Goal: Information Seeking & Learning: Learn about a topic

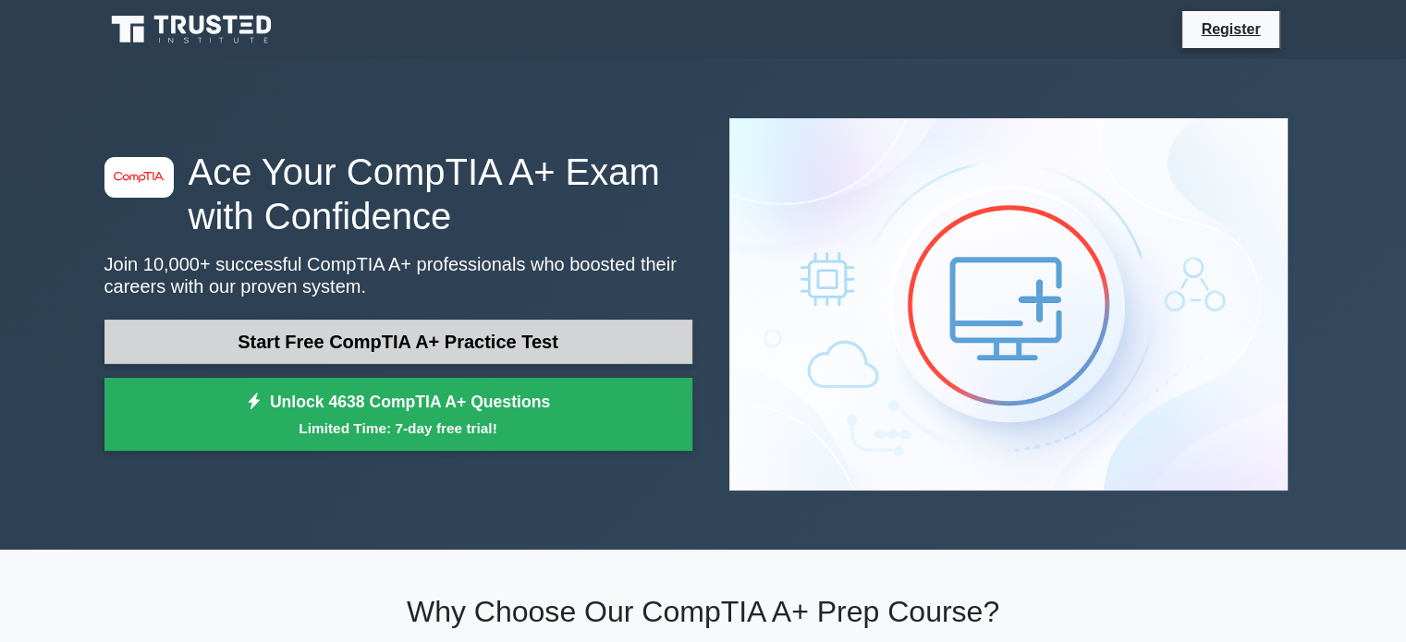
click at [457, 320] on link "Start Free CompTIA A+ Practice Test" at bounding box center [398, 342] width 588 height 44
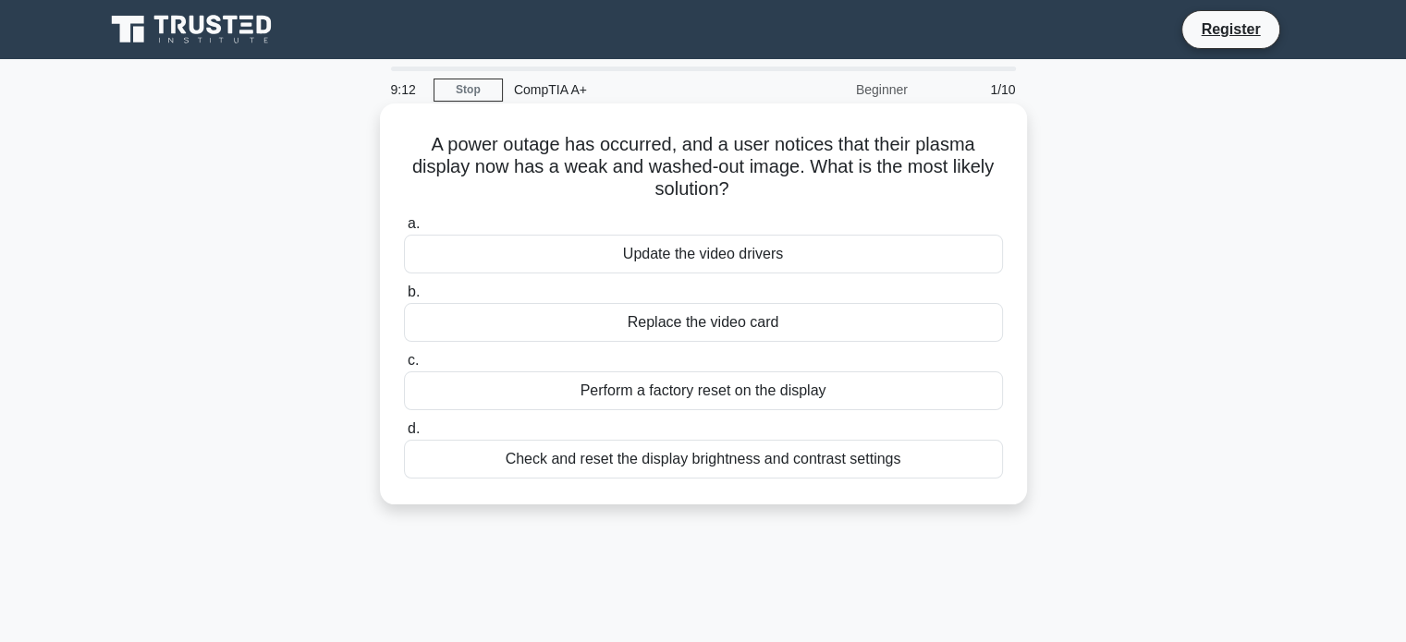
click at [714, 386] on div "Perform a factory reset on the display" at bounding box center [703, 390] width 599 height 39
click at [404, 367] on input "c. Perform a factory reset on the display" at bounding box center [404, 361] width 0 height 12
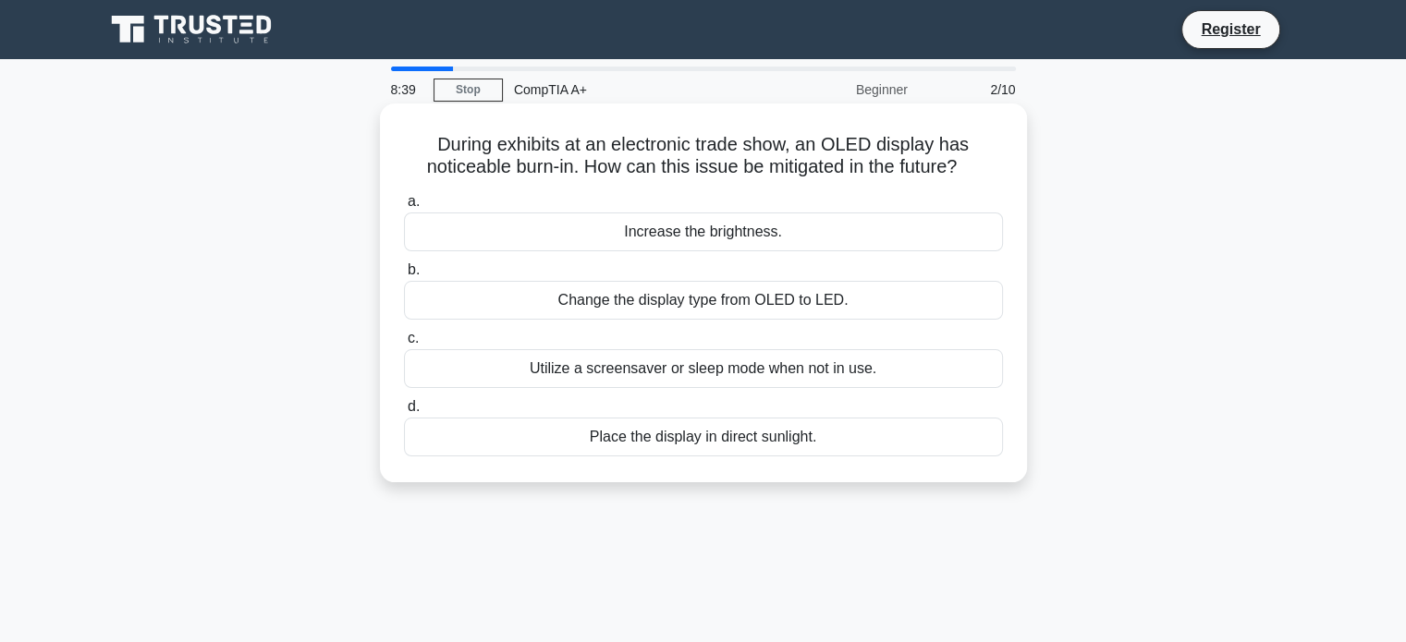
click at [843, 363] on div "Utilize a screensaver or sleep mode when not in use." at bounding box center [703, 368] width 599 height 39
click at [404, 345] on input "c. Utilize a screensaver or sleep mode when not in use." at bounding box center [404, 339] width 0 height 12
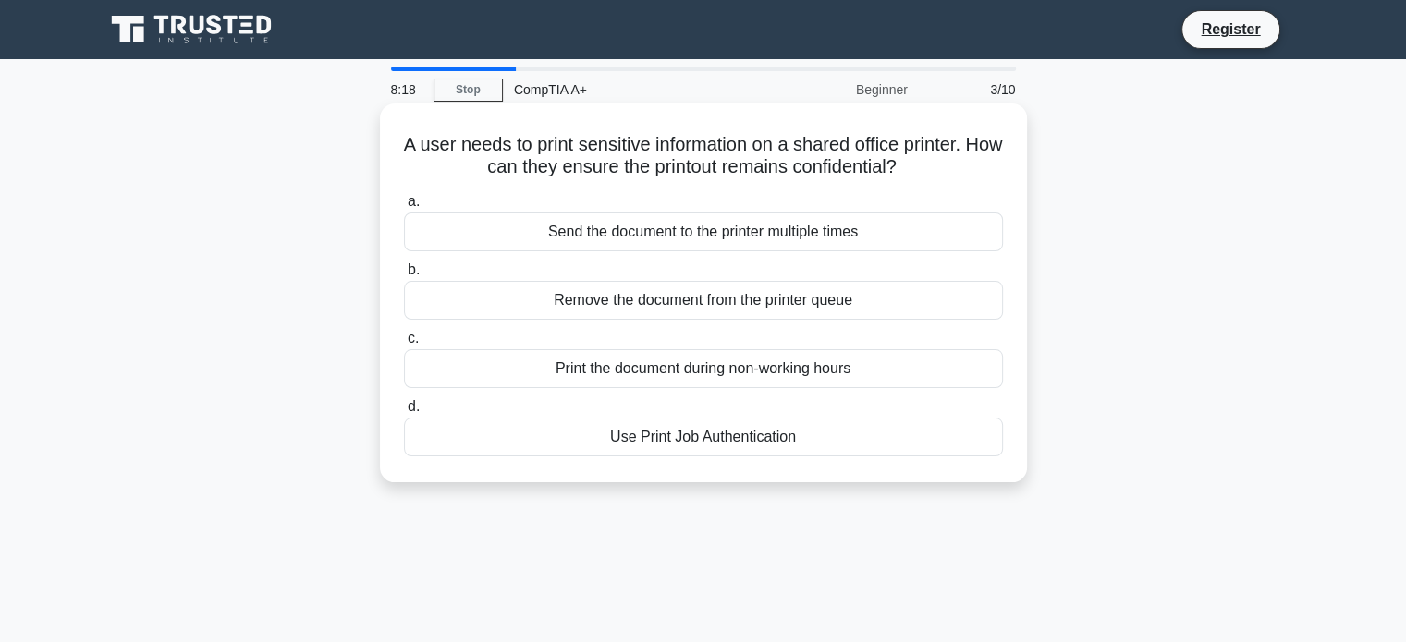
click at [754, 435] on div "Use Print Job Authentication" at bounding box center [703, 437] width 599 height 39
click at [404, 413] on input "d. Use Print Job Authentication" at bounding box center [404, 407] width 0 height 12
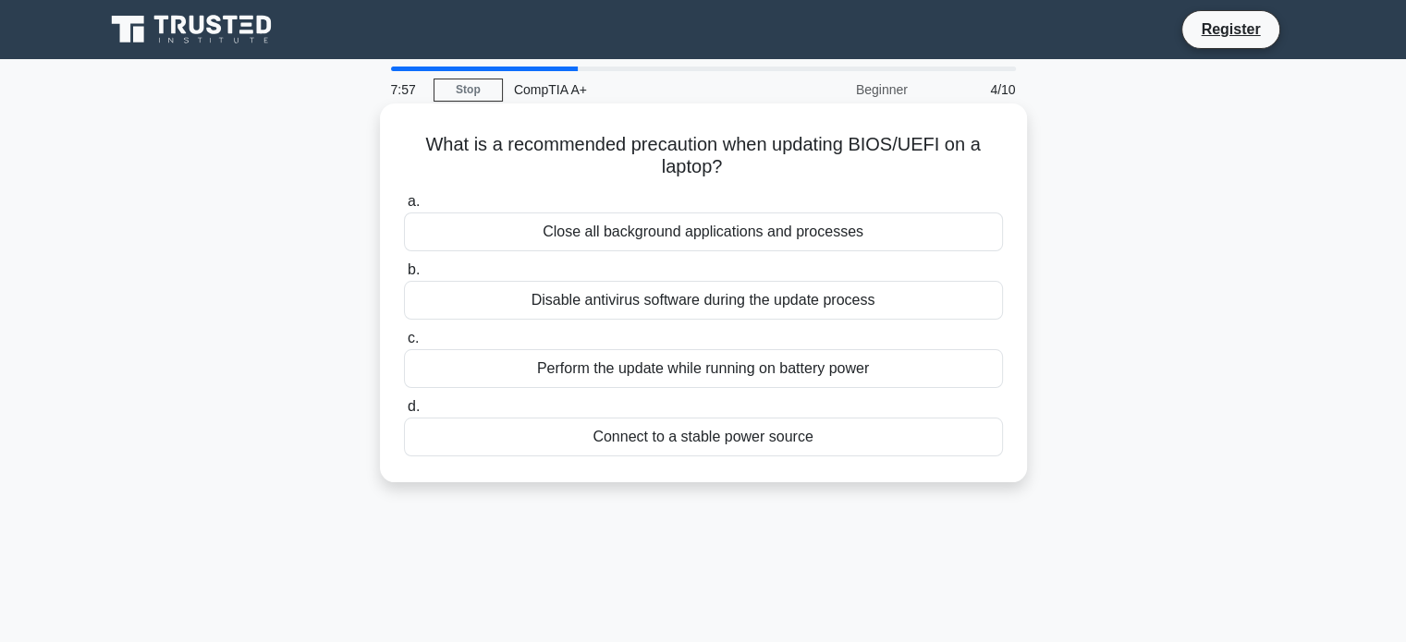
click at [802, 441] on div "Connect to a stable power source" at bounding box center [703, 437] width 599 height 39
click at [404, 413] on input "d. Connect to a stable power source" at bounding box center [404, 407] width 0 height 12
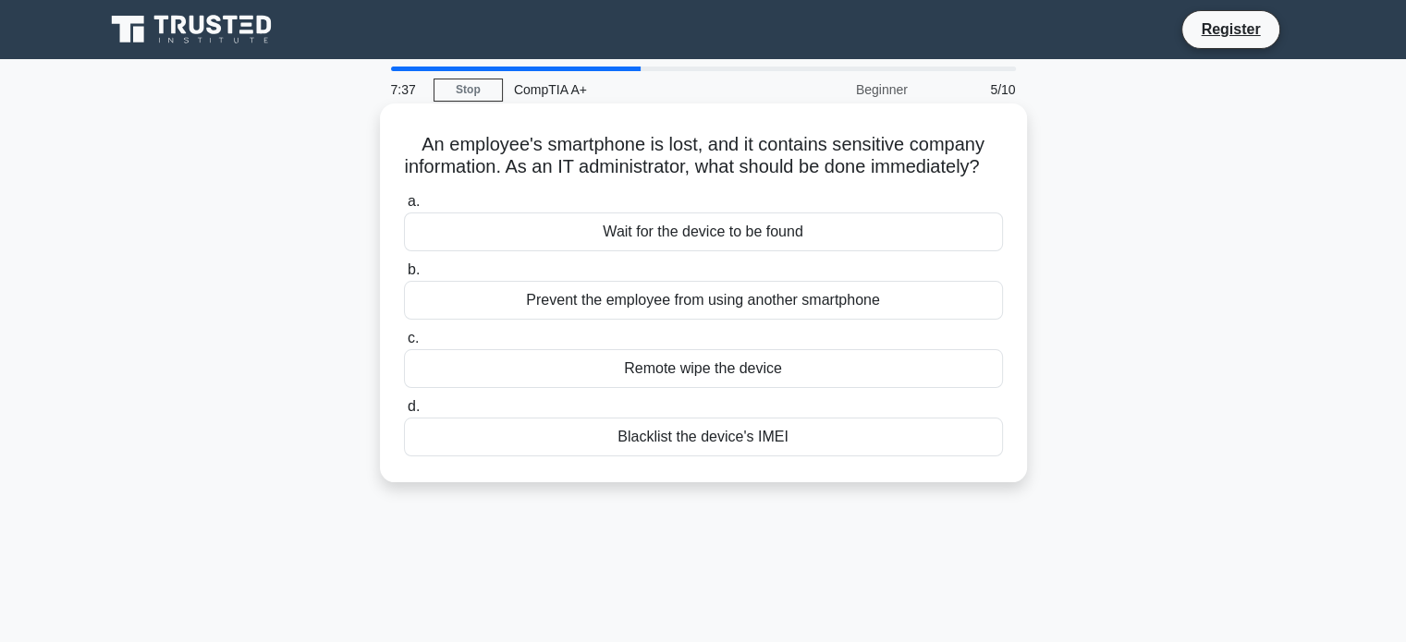
click at [792, 388] on div "Remote wipe the device" at bounding box center [703, 368] width 599 height 39
click at [404, 345] on input "c. Remote wipe the device" at bounding box center [404, 339] width 0 height 12
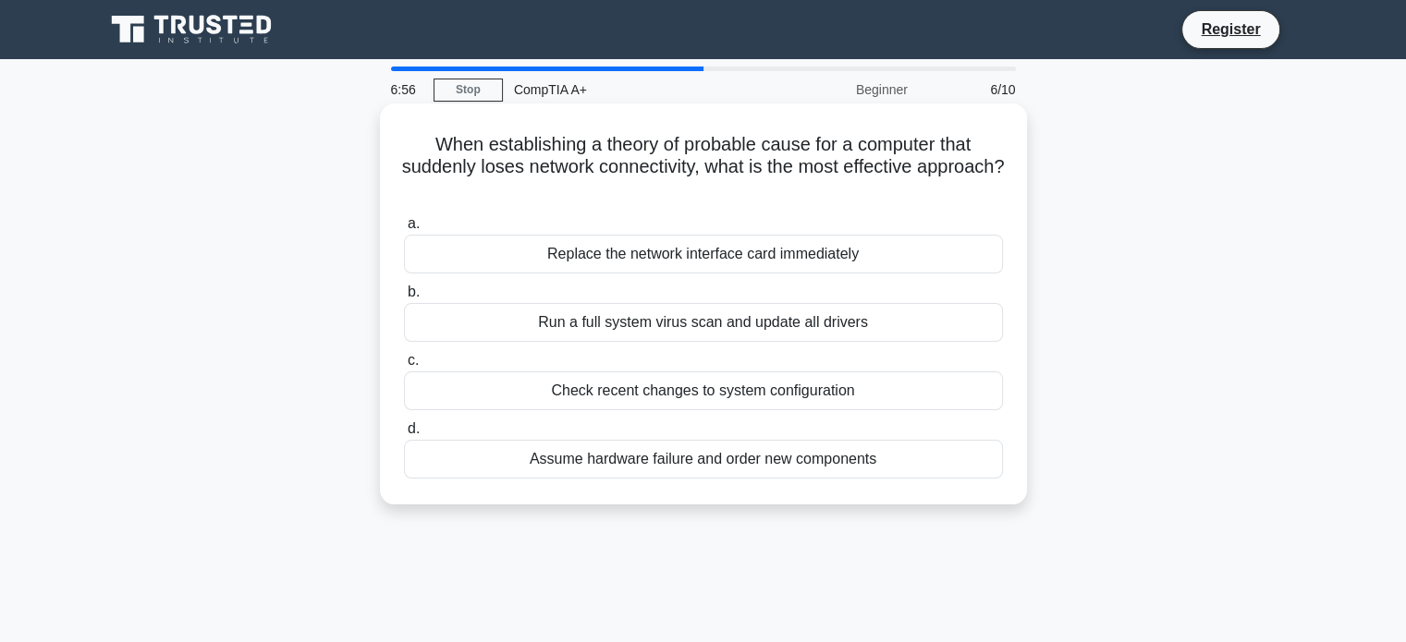
click at [658, 398] on div "Check recent changes to system configuration" at bounding box center [703, 390] width 599 height 39
click at [404, 367] on input "c. Check recent changes to system configuration" at bounding box center [404, 361] width 0 height 12
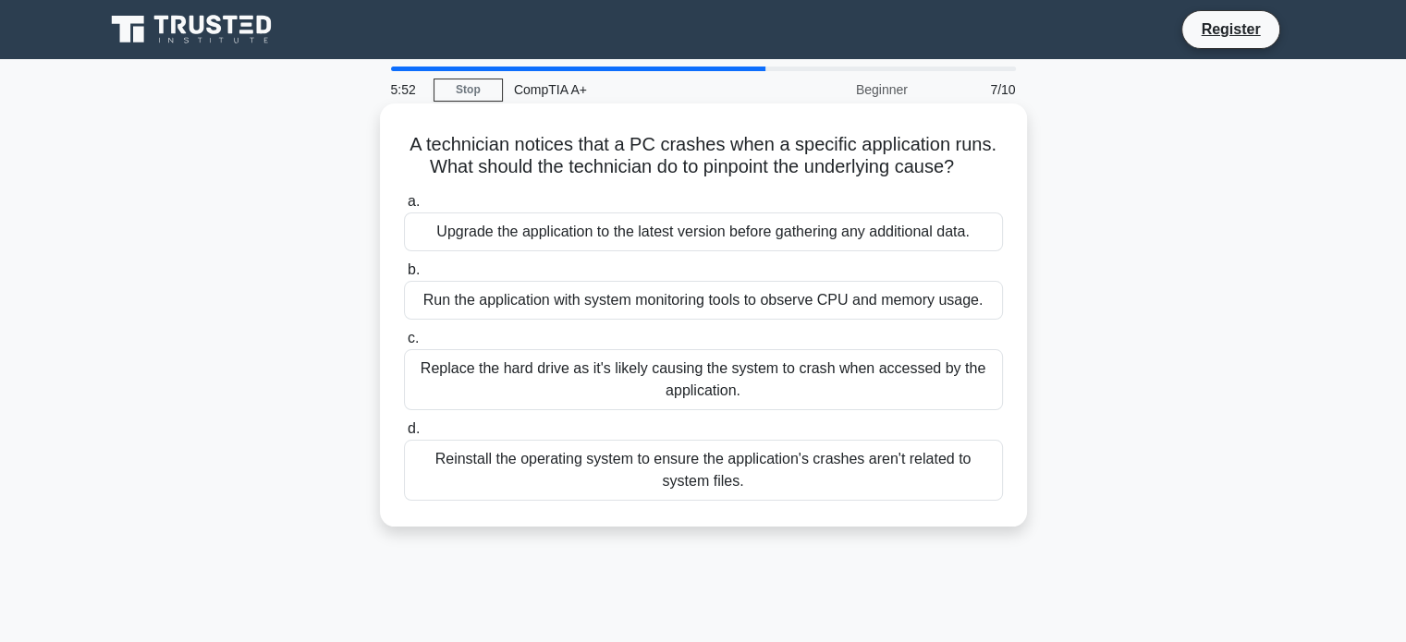
click at [732, 311] on div "Run the application with system monitoring tools to observe CPU and memory usag…" at bounding box center [703, 300] width 599 height 39
click at [404, 276] on input "b. Run the application with system monitoring tools to observe CPU and memory u…" at bounding box center [404, 270] width 0 height 12
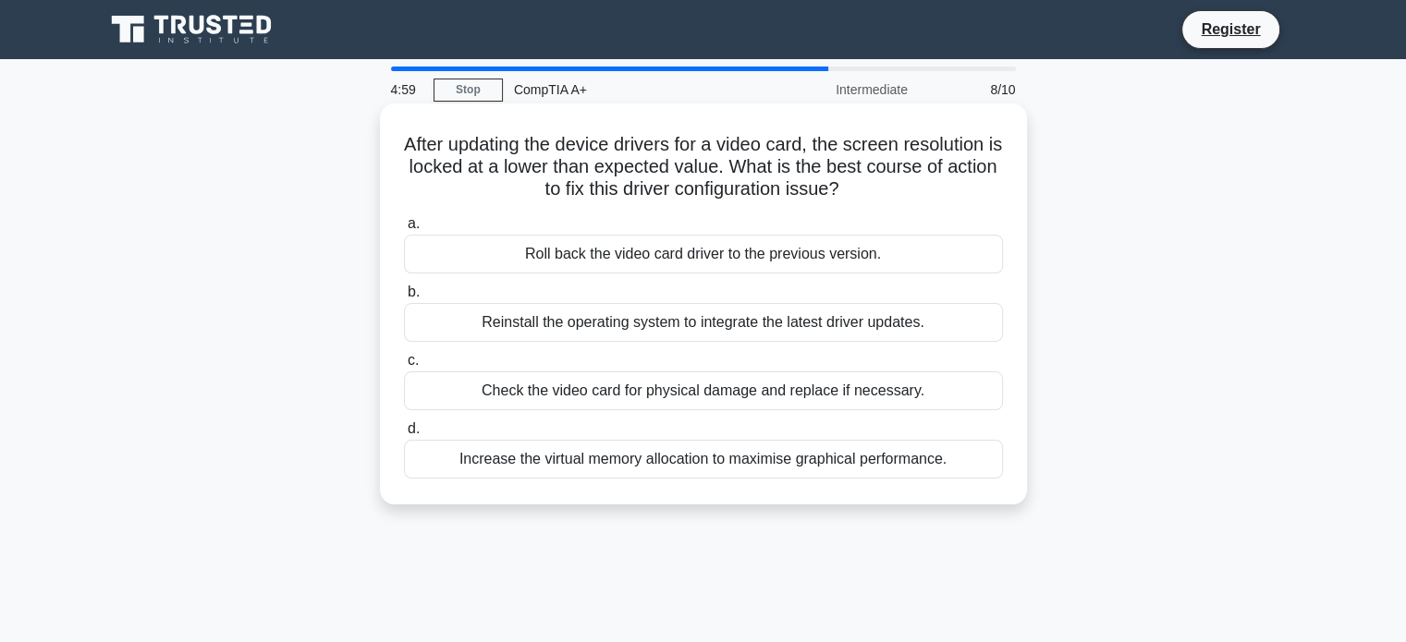
click at [752, 256] on div "Roll back the video card driver to the previous version." at bounding box center [703, 254] width 599 height 39
click at [404, 230] on input "a. Roll back the video card driver to the previous version." at bounding box center [404, 224] width 0 height 12
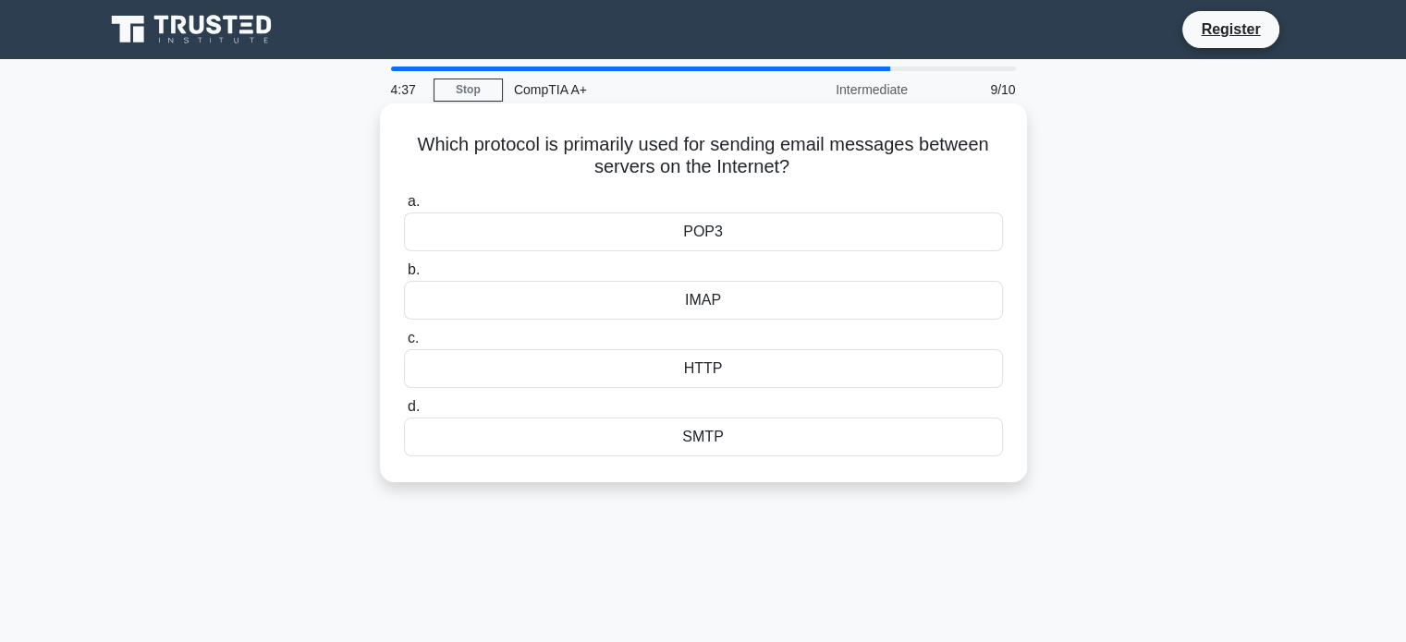
click at [713, 435] on div "SMTP" at bounding box center [703, 437] width 599 height 39
click at [404, 413] on input "d. SMTP" at bounding box center [404, 407] width 0 height 12
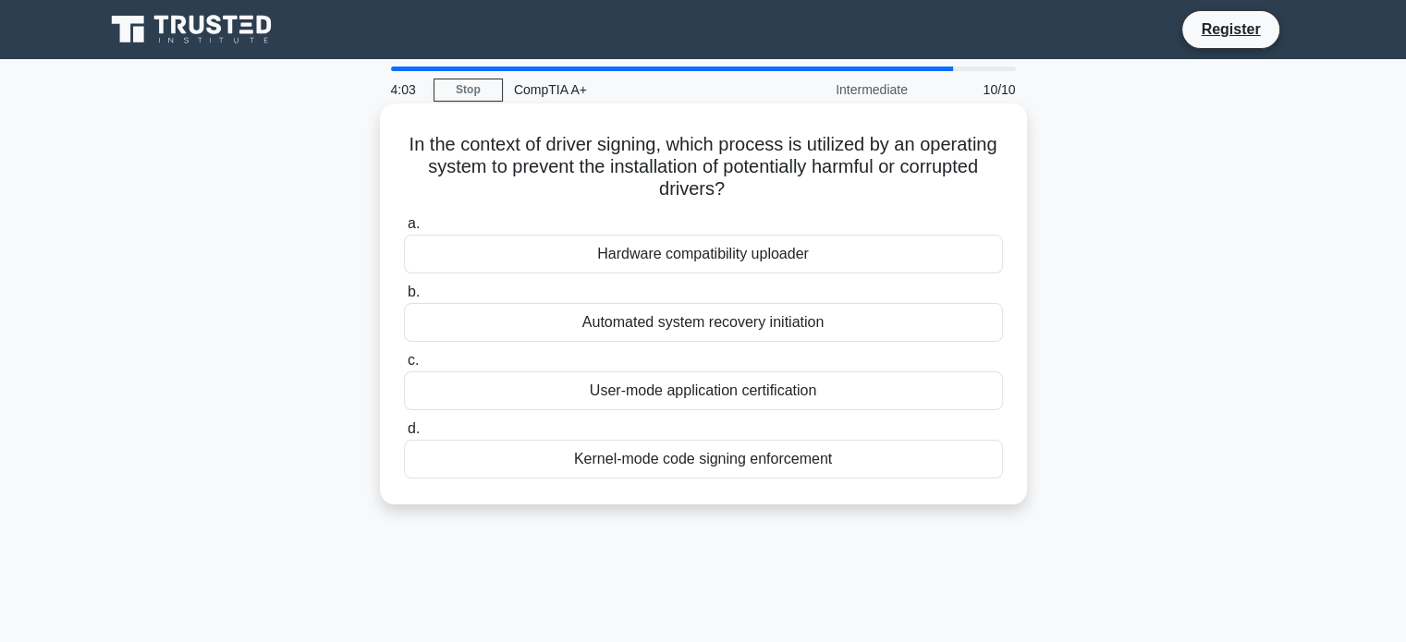
click at [694, 396] on div "User-mode application certification" at bounding box center [703, 390] width 599 height 39
click at [404, 367] on input "c. User-mode application certification" at bounding box center [404, 361] width 0 height 12
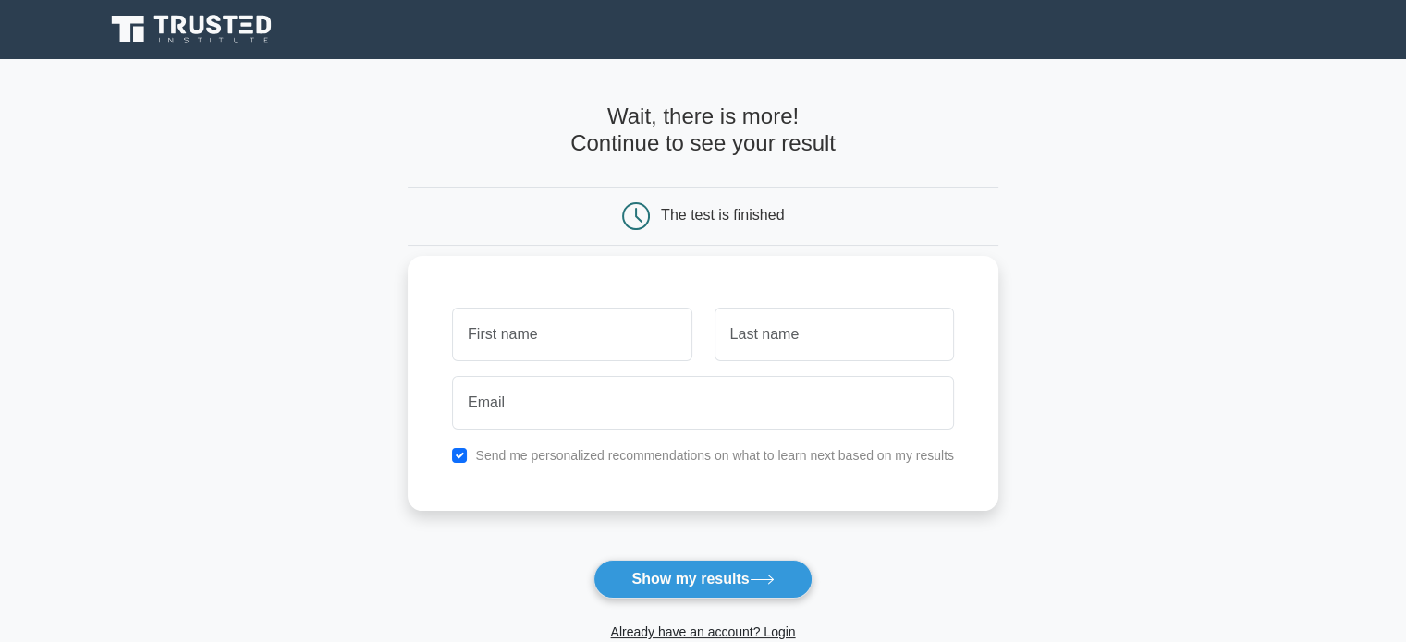
click at [518, 363] on div at bounding box center [572, 334] width 262 height 68
click at [549, 351] on input "text" at bounding box center [571, 335] width 239 height 54
type input "[PERSON_NAME]"
click at [787, 343] on input "text" at bounding box center [833, 335] width 239 height 54
type input "[PERSON_NAME]"
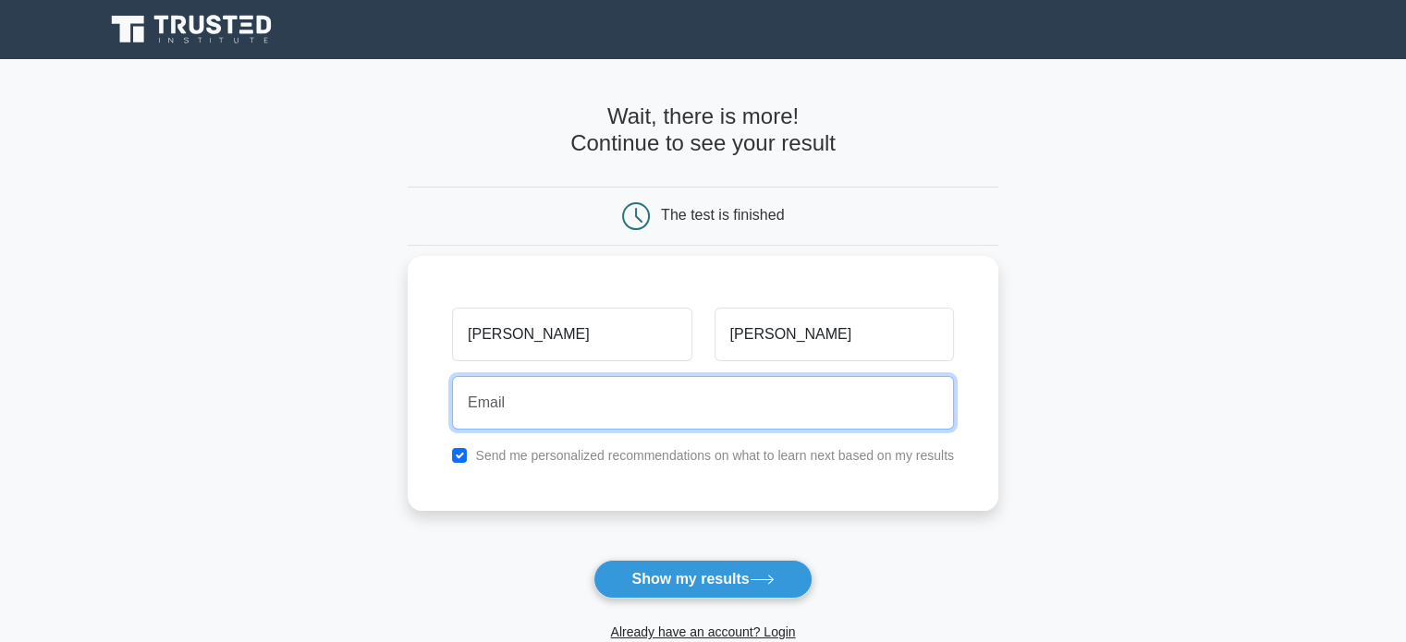
click at [736, 399] on input "email" at bounding box center [703, 403] width 502 height 54
type input "[EMAIL_ADDRESS][DOMAIN_NAME]"
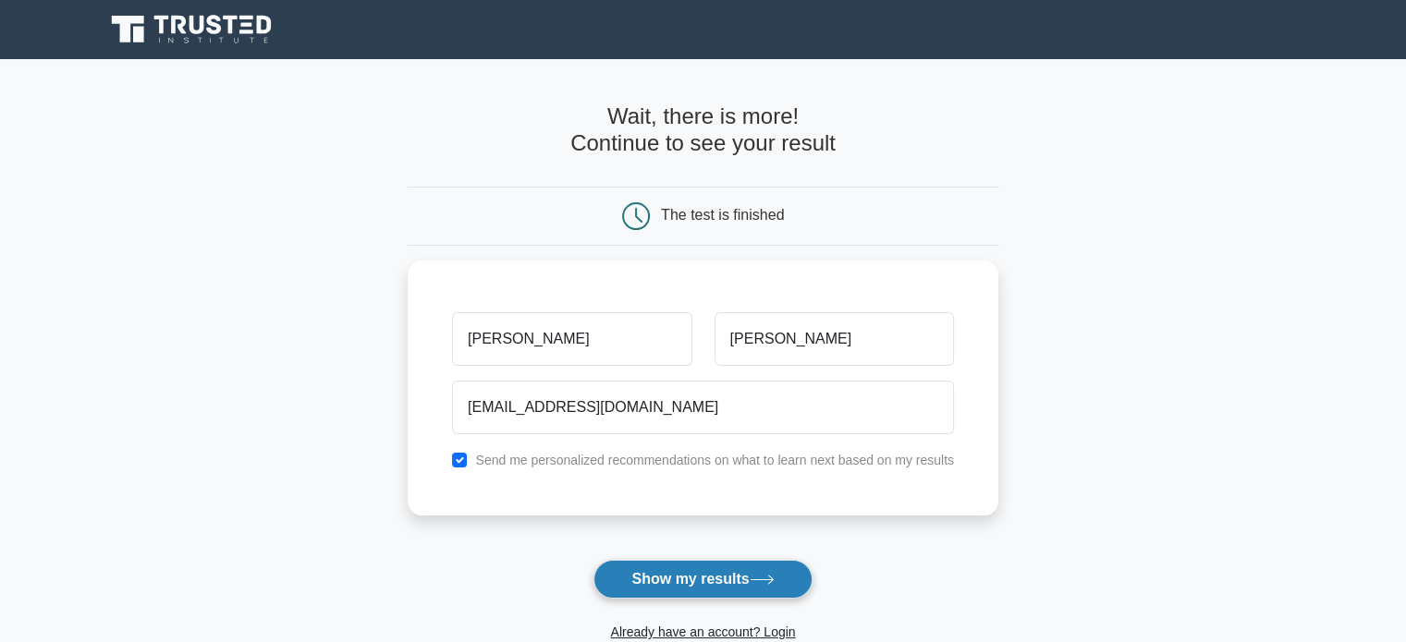
click at [713, 586] on button "Show my results" at bounding box center [702, 579] width 218 height 39
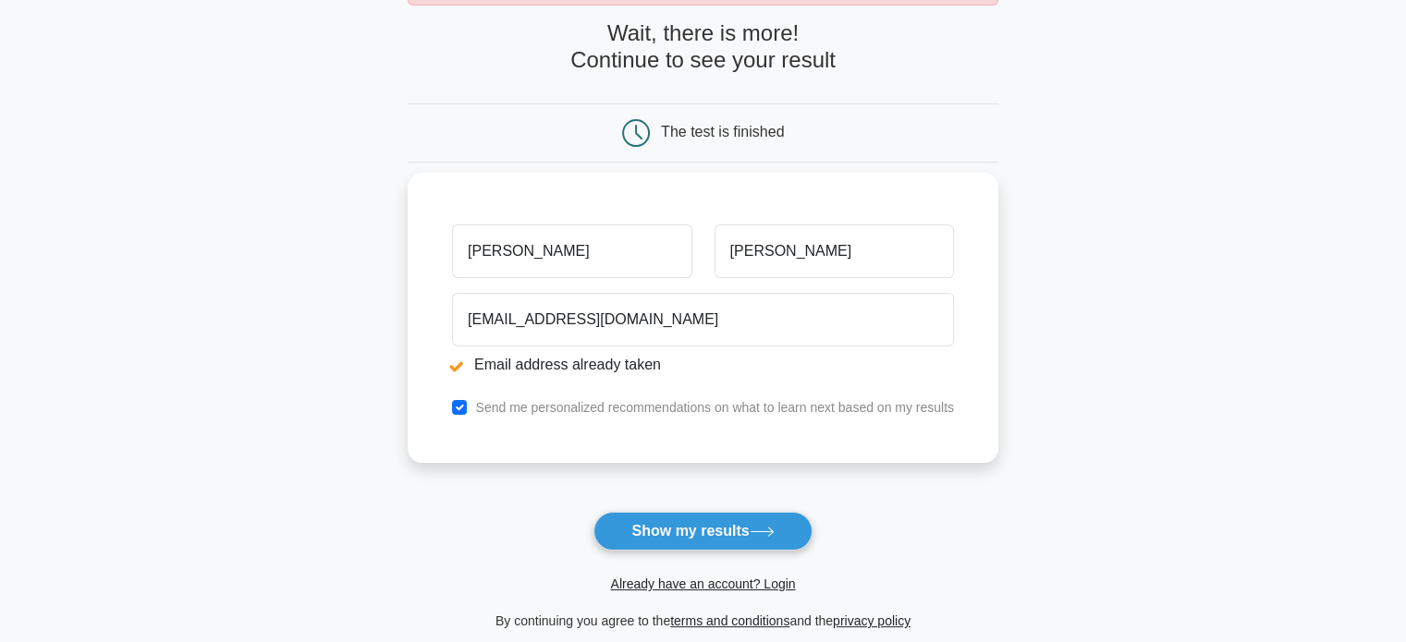
scroll to position [185, 0]
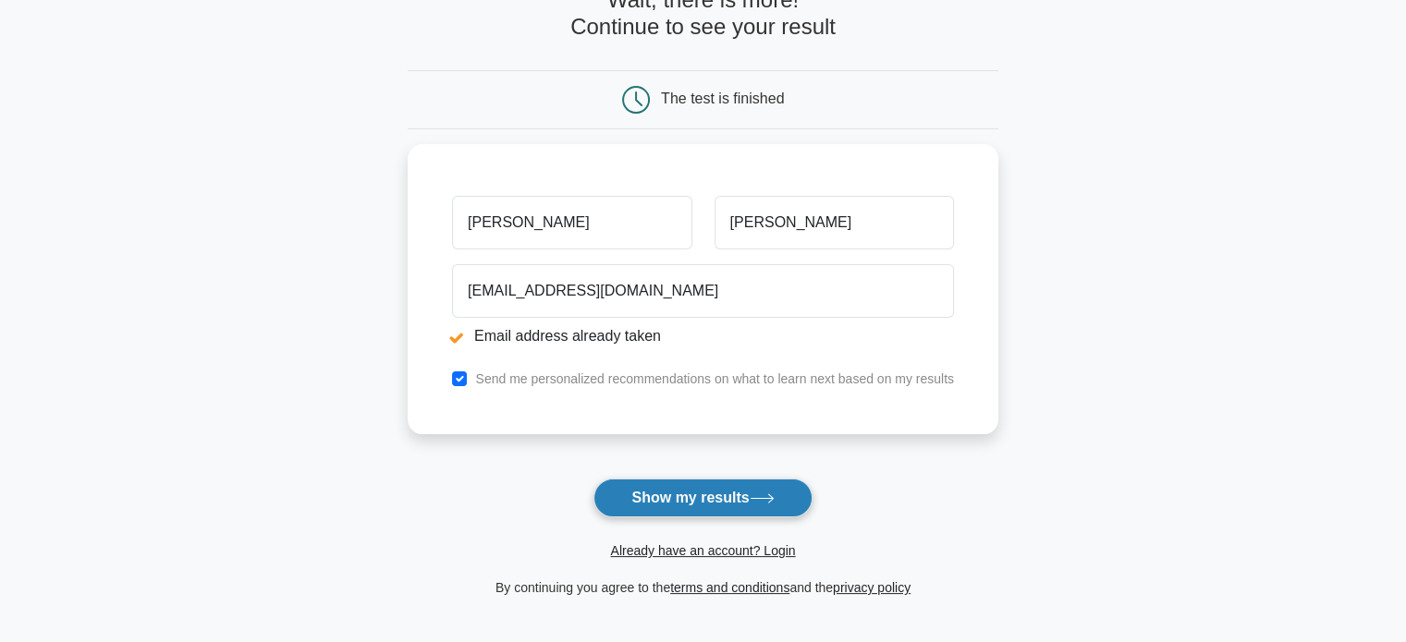
click at [662, 492] on button "Show my results" at bounding box center [702, 498] width 218 height 39
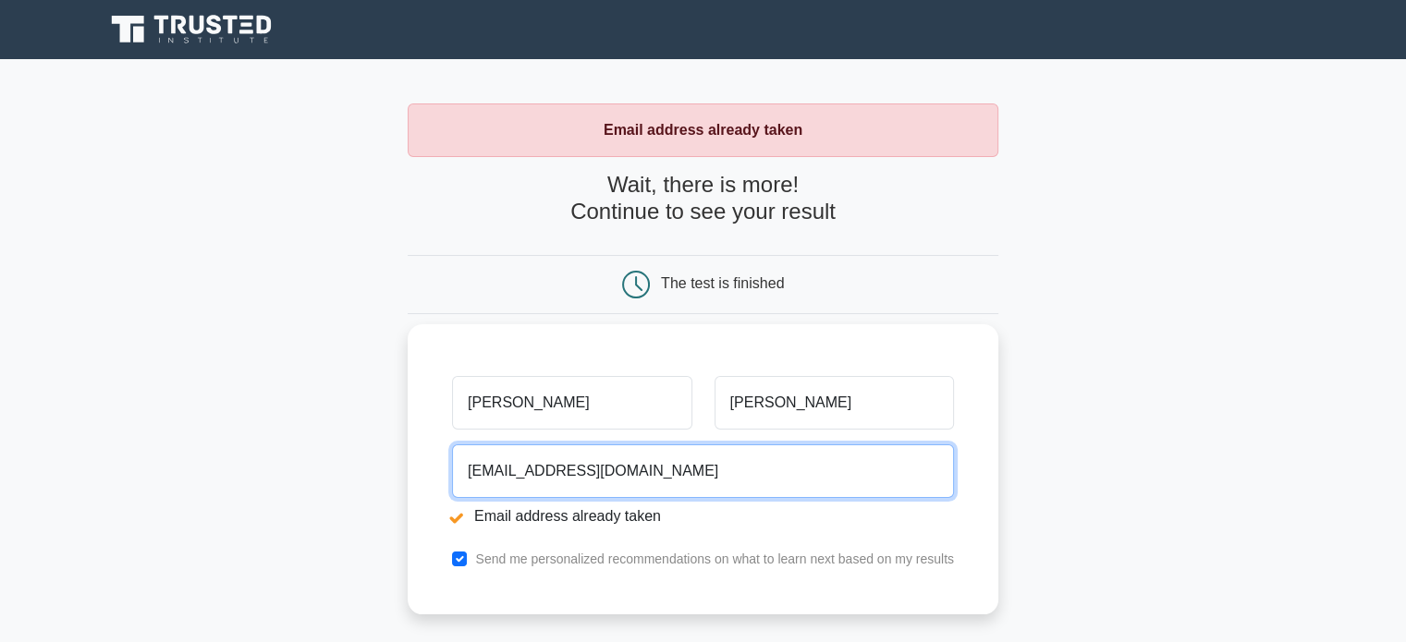
click at [626, 492] on input "[EMAIL_ADDRESS][DOMAIN_NAME]" at bounding box center [703, 472] width 502 height 54
drag, startPoint x: 620, startPoint y: 469, endPoint x: 189, endPoint y: 431, distance: 433.2
click at [206, 431] on main "Email address already taken Wait, there is more! Continue to see your result Th…" at bounding box center [703, 443] width 1406 height 769
type input "[EMAIL_ADDRESS][DOMAIN_NAME]"
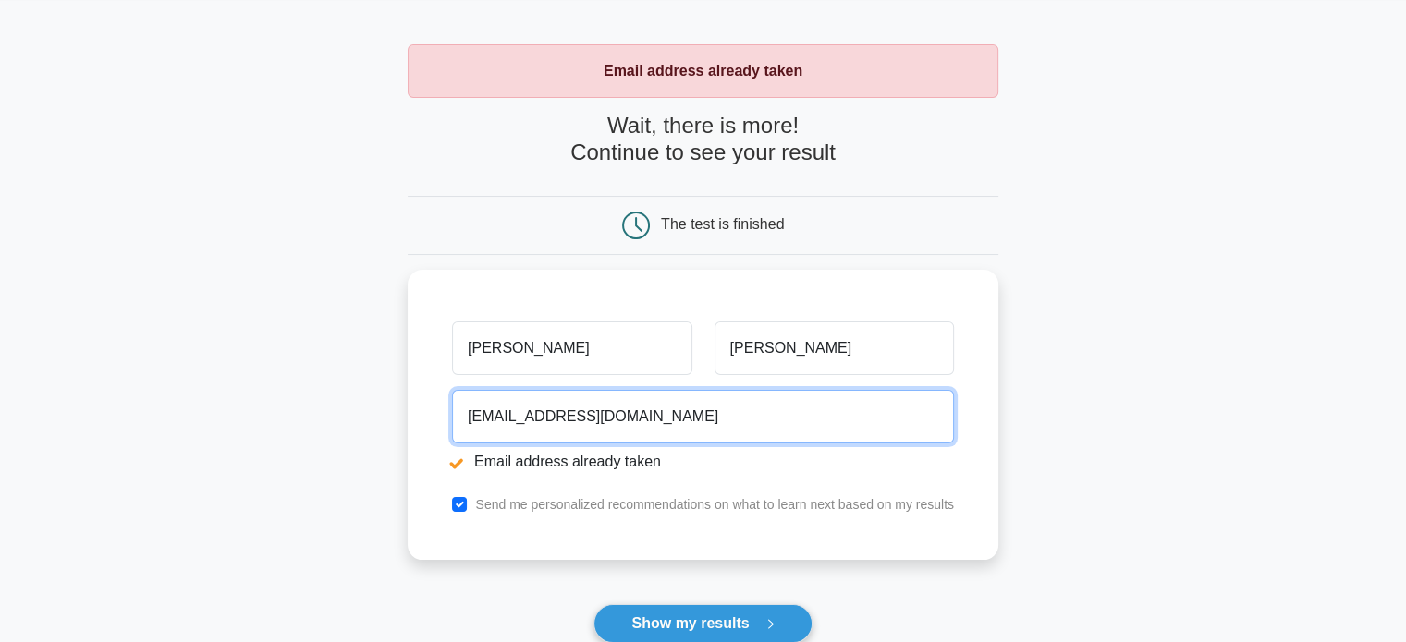
scroll to position [92, 0]
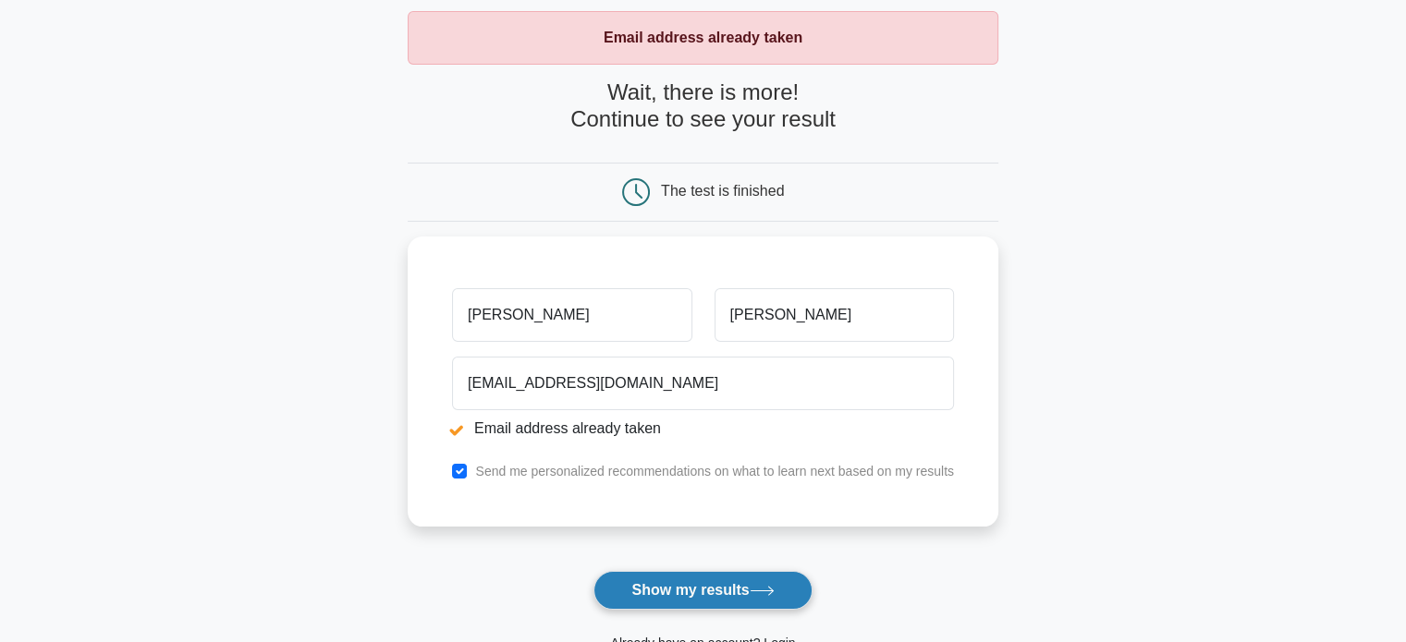
click at [761, 591] on icon at bounding box center [761, 591] width 22 height 8
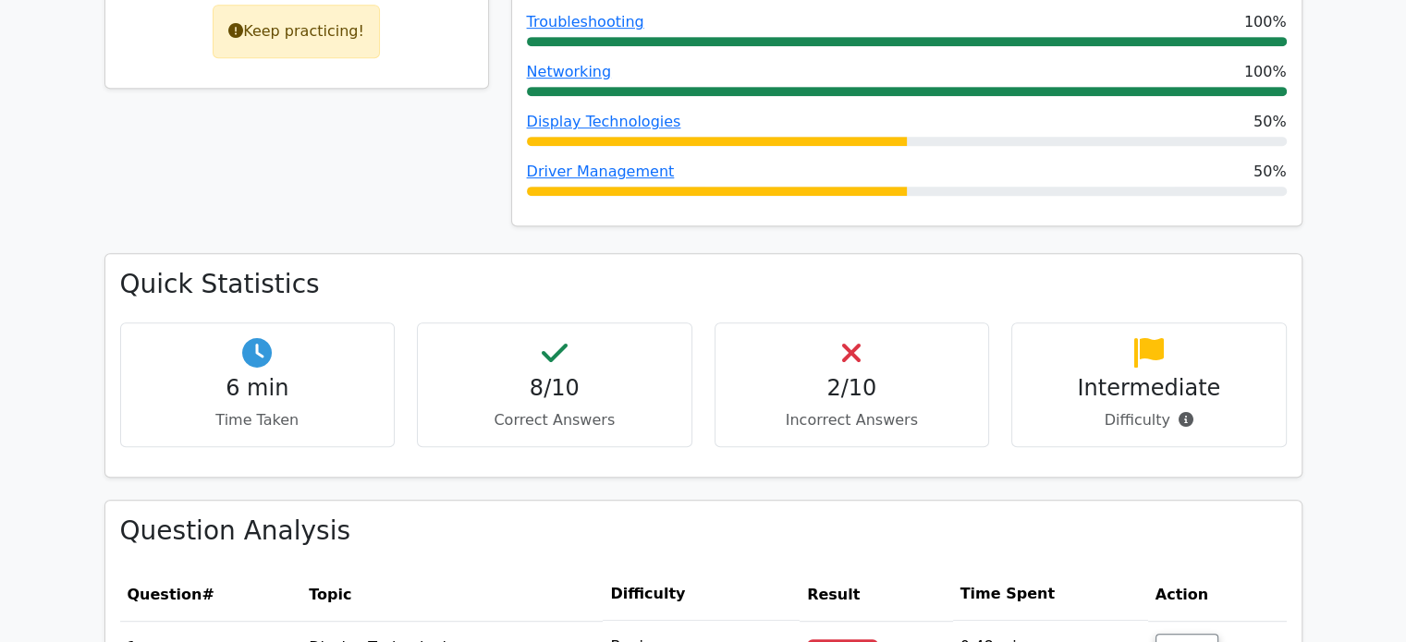
scroll to position [924, 0]
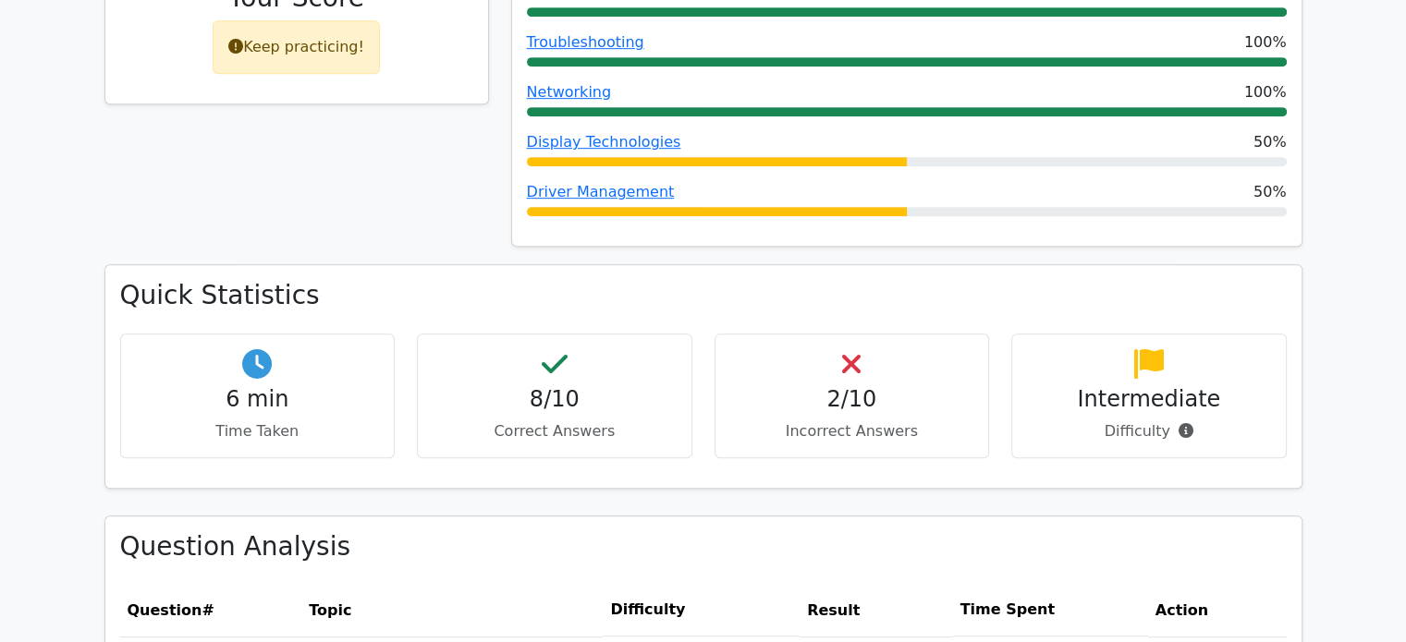
click at [597, 386] on h4 "8/10" at bounding box center [554, 399] width 244 height 27
click at [895, 334] on div "2/10 Incorrect Answers" at bounding box center [851, 396] width 275 height 125
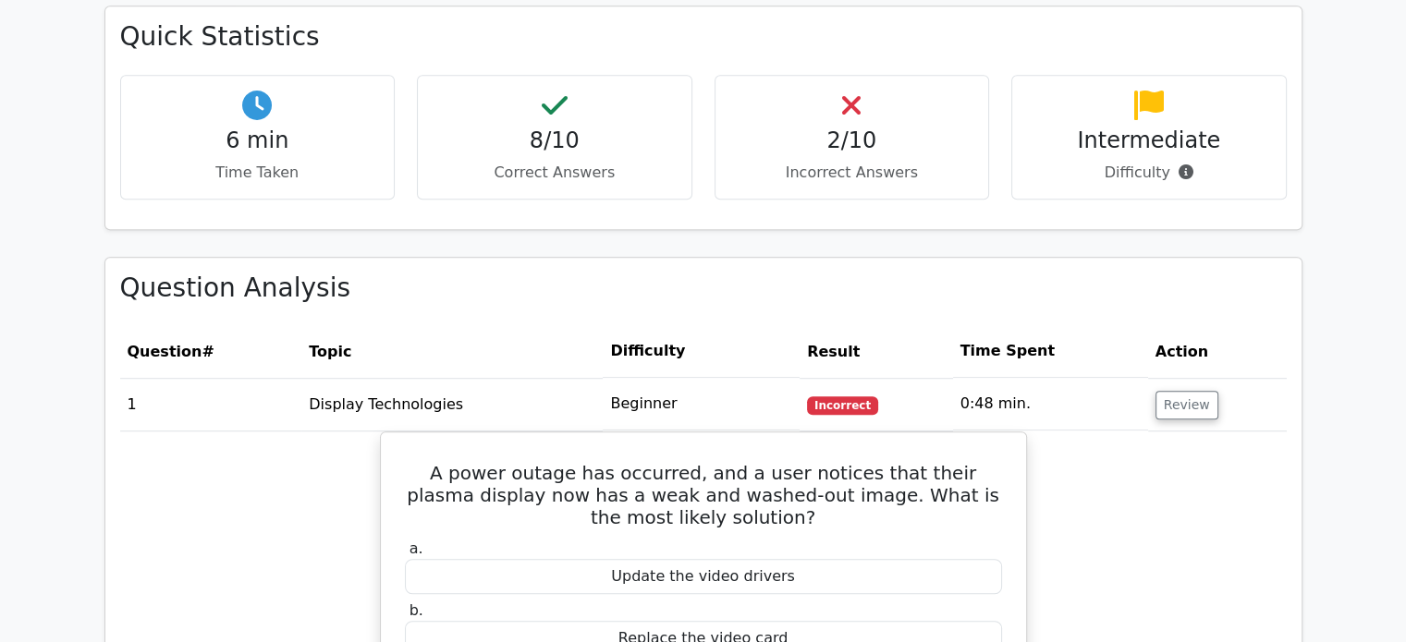
scroll to position [1294, 0]
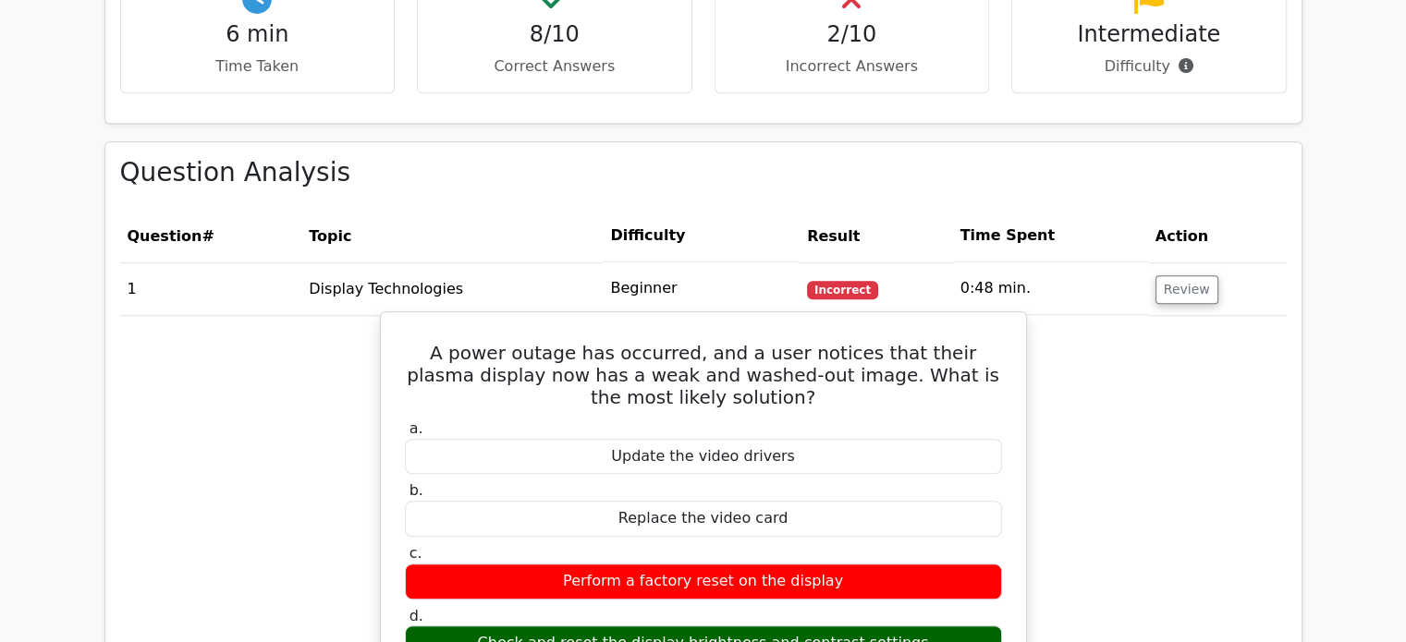
click at [839, 564] on div "Perform a factory reset on the display" at bounding box center [703, 582] width 597 height 36
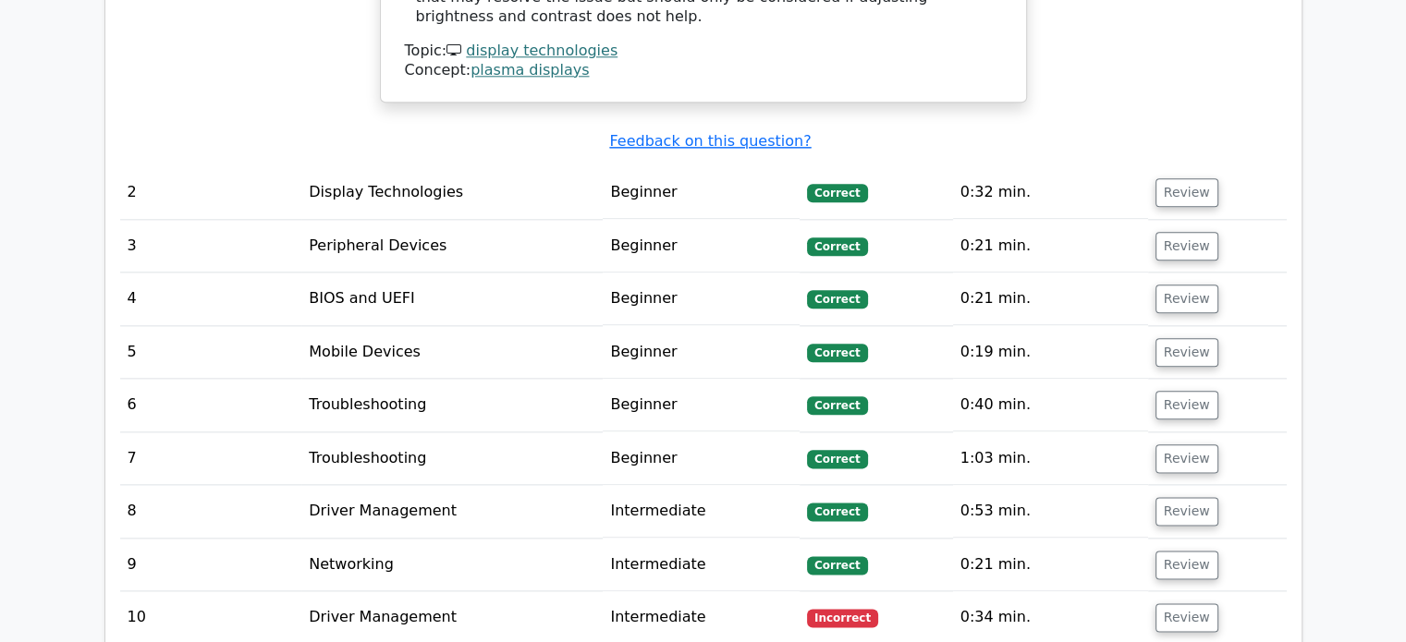
scroll to position [2209, 0]
